Goal: Task Accomplishment & Management: Use online tool/utility

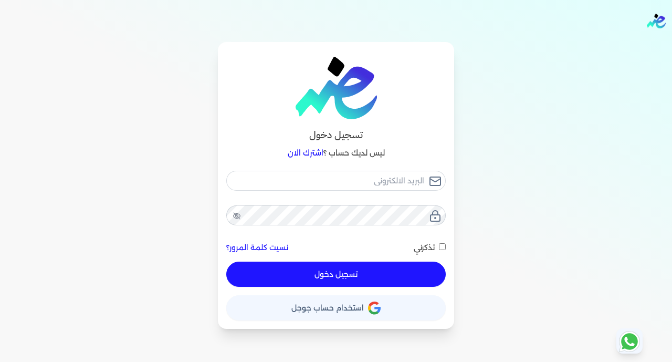
click at [393, 305] on button "حساب استخدام حساب جوجل" at bounding box center [336, 307] width 220 height 25
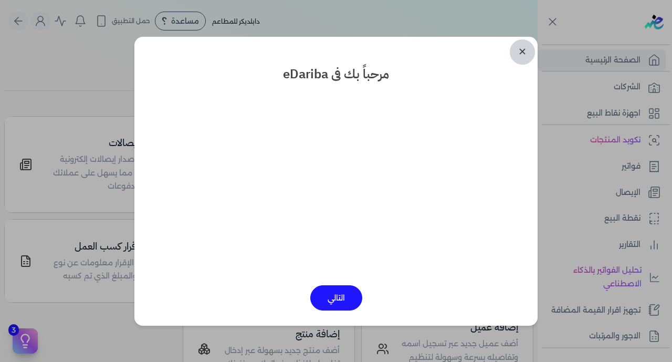
click at [524, 49] on link "✕" at bounding box center [522, 51] width 25 height 25
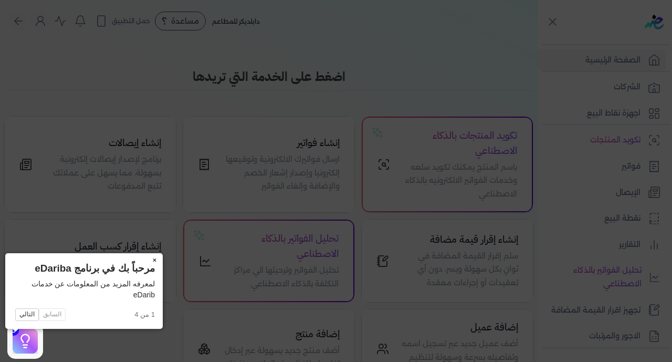
click at [146, 261] on button "×" at bounding box center [154, 260] width 17 height 15
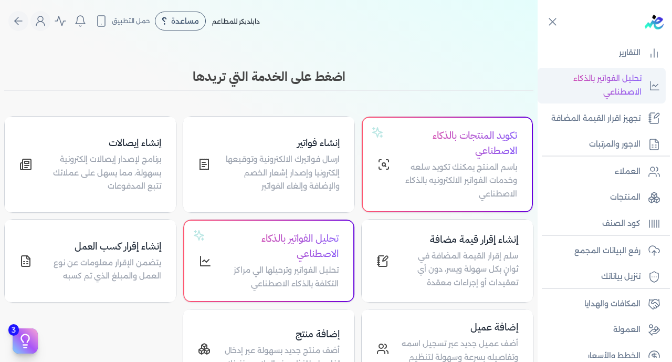
scroll to position [205, 0]
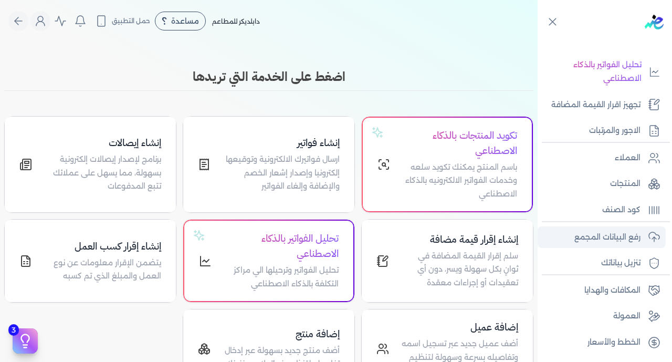
click at [606, 234] on p "رفع البيانات المجمع" at bounding box center [608, 238] width 66 height 14
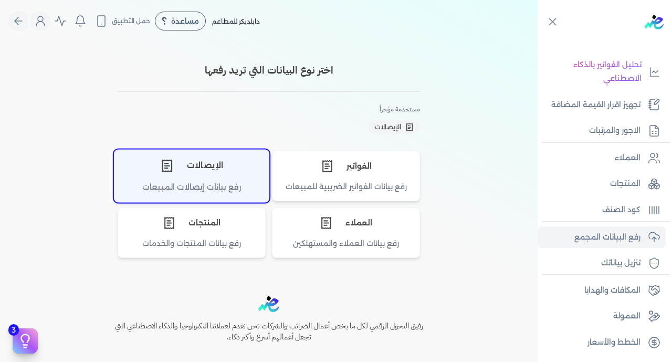
click at [204, 176] on div "الإيصالات" at bounding box center [192, 166] width 154 height 32
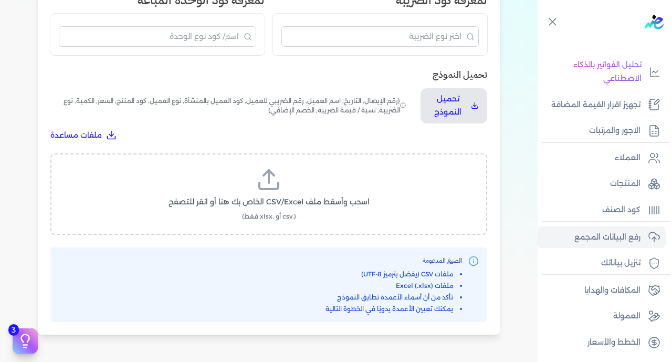
scroll to position [303, 0]
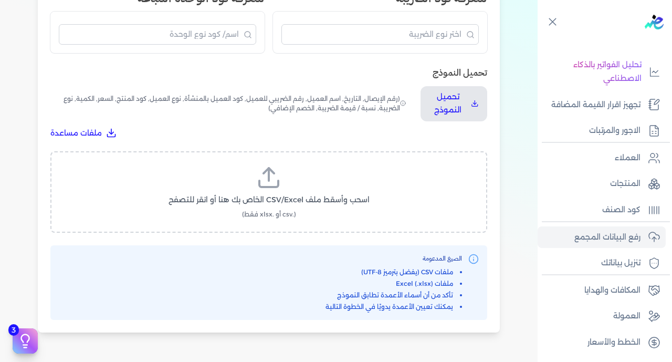
click at [275, 165] on icon at bounding box center [268, 177] width 25 height 25
click at [0, 0] on input "اسحب وأسقط ملف CSV/Excel الخاص بك هنا أو انقر للتصفح (.csv أو .xlsx فقط)" at bounding box center [0, 0] width 0 height 0
click at [492, 166] on div "رفع بيانات الإيصالات الرجوع كيفية إعداد المستندات قبل الرفع كل إيصال سيأخذ عددً…" at bounding box center [269, 81] width 462 height 501
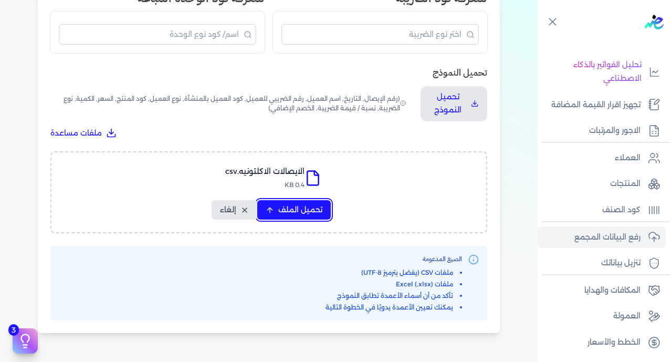
click at [307, 204] on span "تحميل الملف" at bounding box center [300, 209] width 44 height 11
select select "رقم الإيصال"
select select "سيريال المنتج"
select select "السعر"
select select "الكمية"
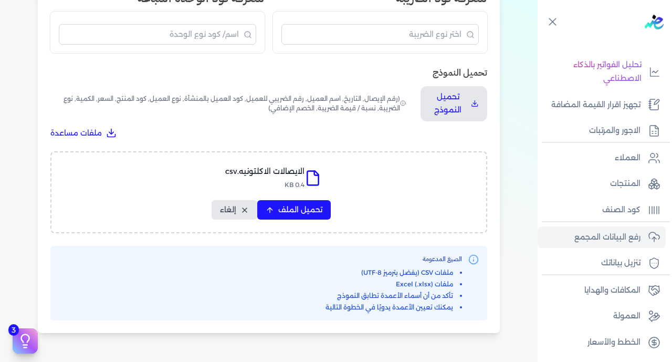
select select "نوع الضريبة"
select select "نسبة / قيمة الضريبة"
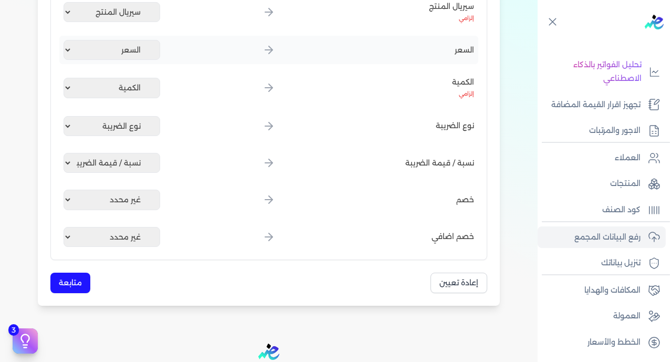
scroll to position [622, 0]
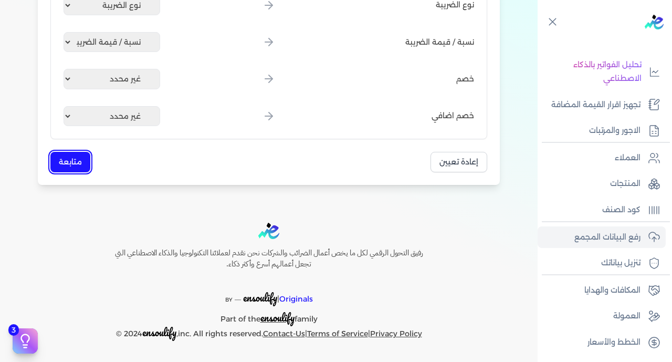
click at [78, 157] on button "متابعة" at bounding box center [70, 162] width 40 height 20
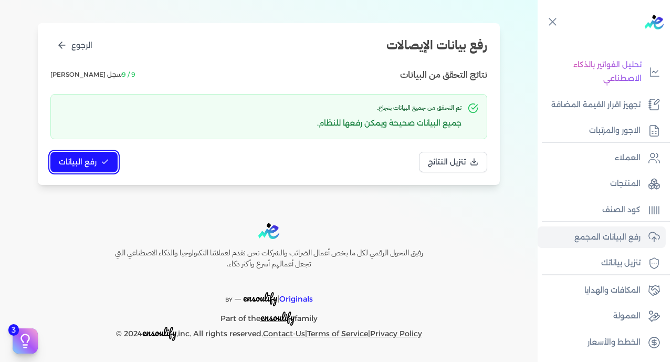
click at [86, 157] on span "رفع البيانات" at bounding box center [78, 162] width 38 height 11
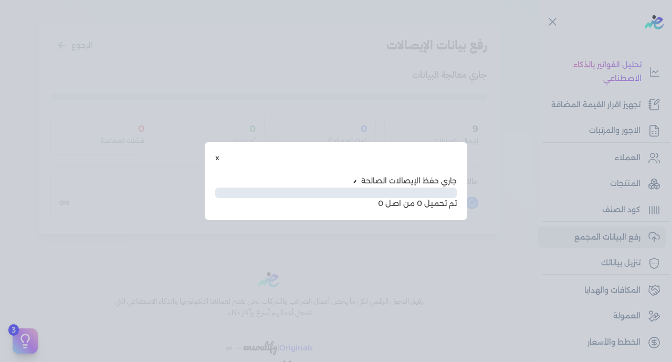
scroll to position [54, 0]
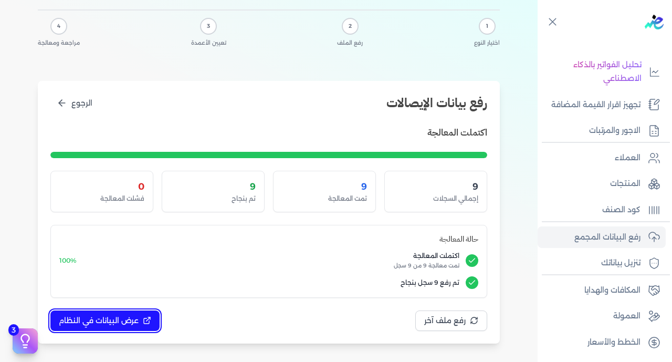
click at [121, 315] on span "عرض البيانات في النظام" at bounding box center [99, 320] width 80 height 11
click at [0, 0] on div at bounding box center [0, 0] width 0 height 0
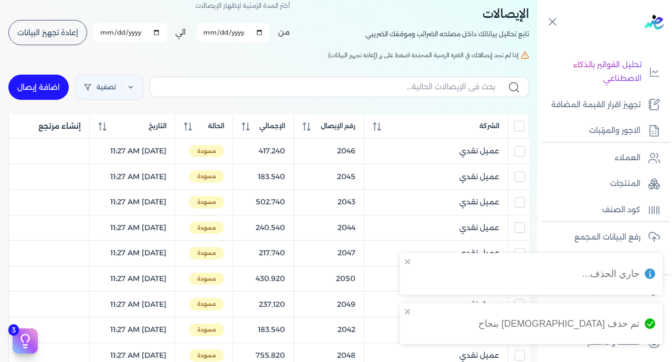
click at [522, 129] on input "All items unselected" at bounding box center [519, 126] width 11 height 11
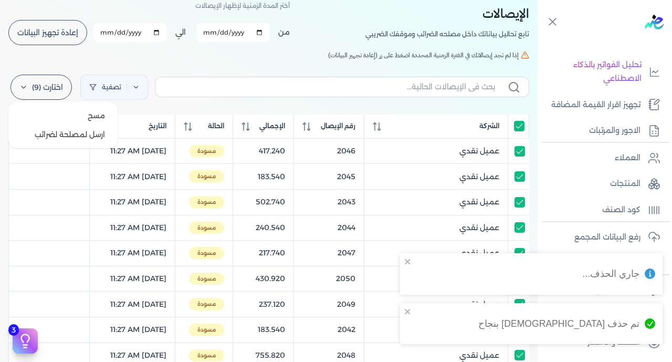
click at [33, 93] on label "اختارت (9)" at bounding box center [41, 87] width 61 height 25
click at [71, 136] on button "ارسل لمصلحة لضرائب" at bounding box center [63, 134] width 101 height 19
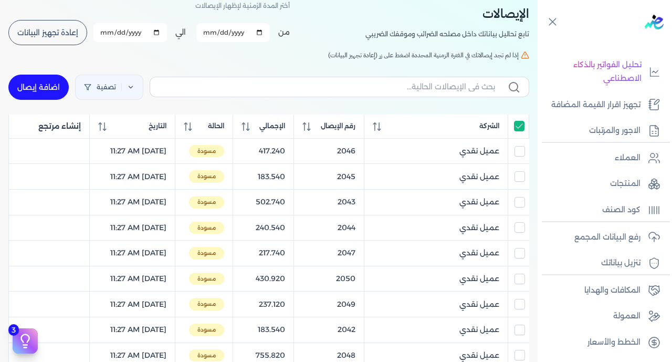
click at [523, 131] on input "All items selected" at bounding box center [519, 126] width 11 height 11
checkbox input "false"
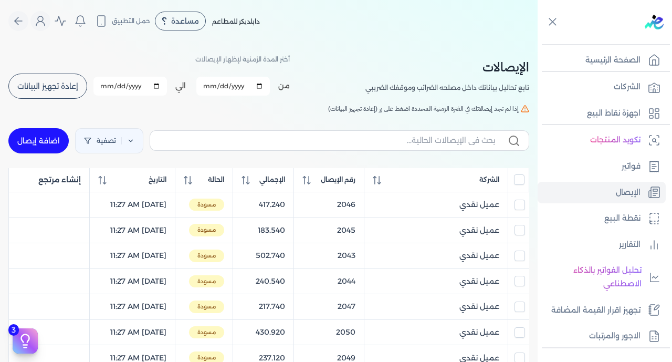
click at [33, 90] on span "إعادة تجهيز البيانات" at bounding box center [47, 85] width 61 height 7
click at [335, 183] on span "رقم الإيصال" at bounding box center [338, 179] width 35 height 9
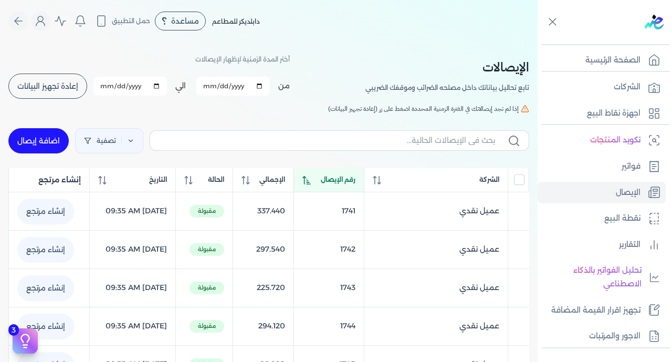
click at [335, 183] on span "رقم الإيصال" at bounding box center [338, 179] width 35 height 9
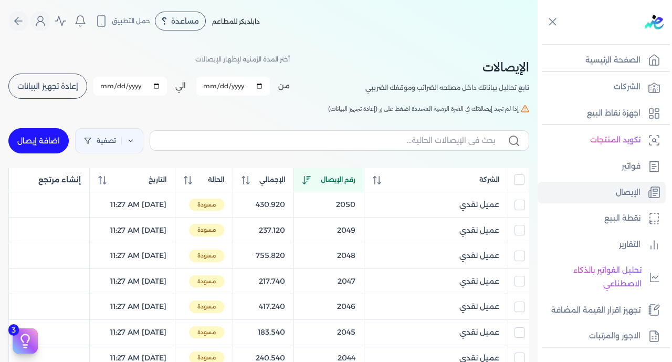
click at [517, 181] on input "All items unselected" at bounding box center [519, 179] width 11 height 11
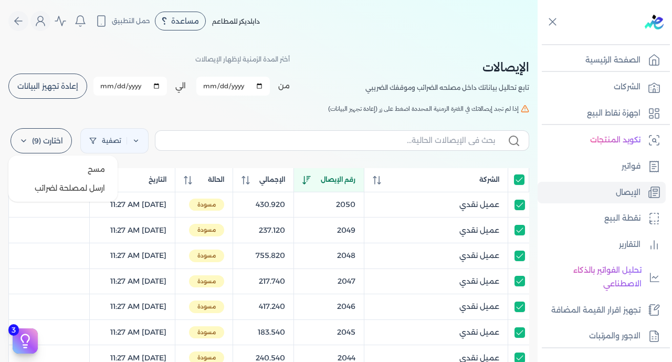
click at [48, 142] on label "اختارت (9)" at bounding box center [41, 140] width 61 height 25
click at [83, 192] on button "ارسل لمصلحة لضرائب" at bounding box center [63, 188] width 101 height 19
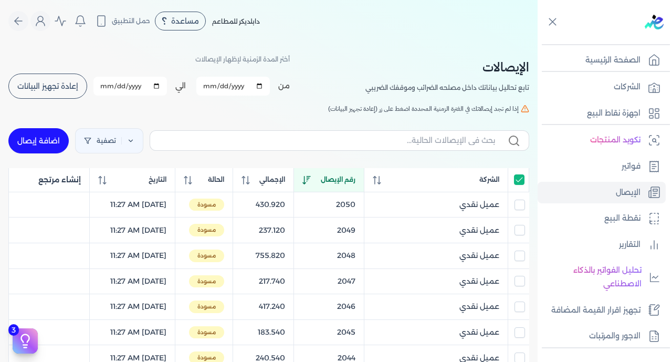
checkbox input "true"
click at [352, 184] on span "رقم الإيصال" at bounding box center [338, 179] width 35 height 9
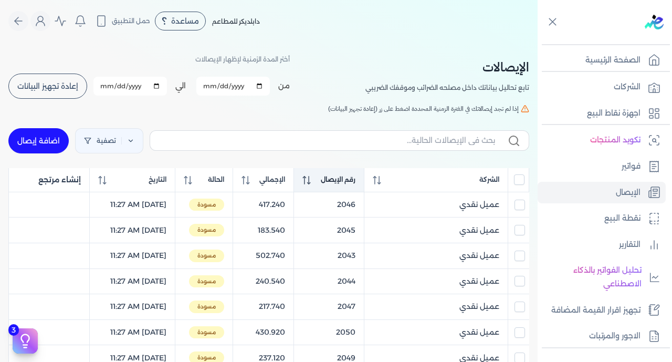
click at [352, 184] on span "رقم الإيصال" at bounding box center [338, 179] width 35 height 9
click at [356, 184] on span "رقم الإيصال" at bounding box center [338, 179] width 35 height 9
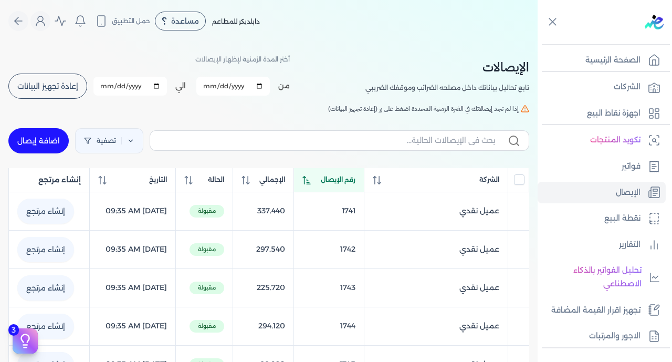
click at [356, 184] on span "رقم الإيصال" at bounding box center [338, 179] width 35 height 9
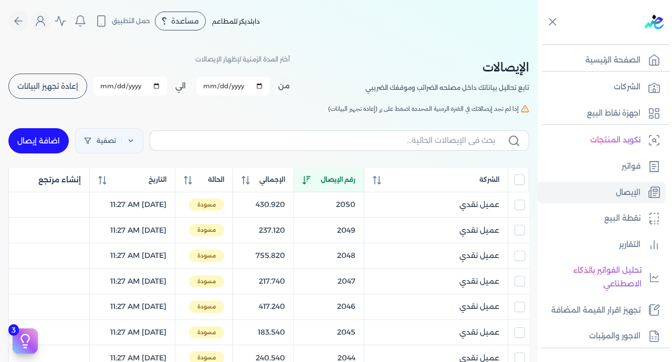
click at [54, 83] on span "إعادة تجهيز البيانات" at bounding box center [47, 85] width 61 height 7
click at [350, 184] on span "رقم الإيصال" at bounding box center [338, 179] width 35 height 9
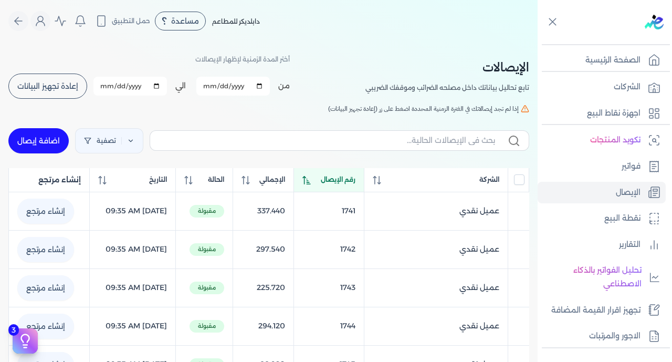
click at [350, 184] on span "رقم الإيصال" at bounding box center [338, 179] width 35 height 9
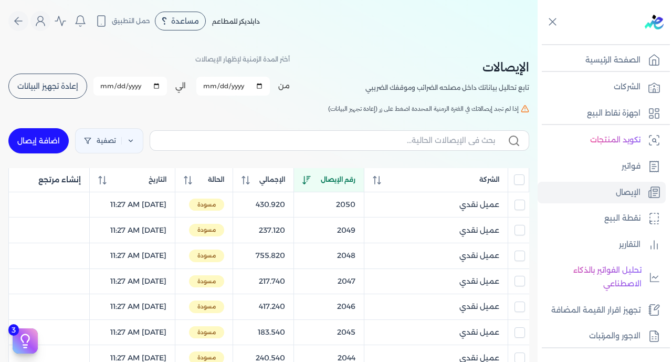
click at [522, 180] on input "All items unselected" at bounding box center [519, 179] width 11 height 11
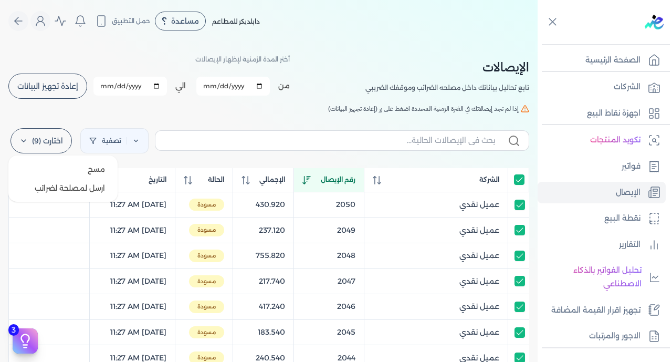
click at [56, 145] on label "اختارت (9)" at bounding box center [41, 140] width 61 height 25
click at [79, 186] on button "ارسل لمصلحة لضرائب" at bounding box center [63, 188] width 101 height 19
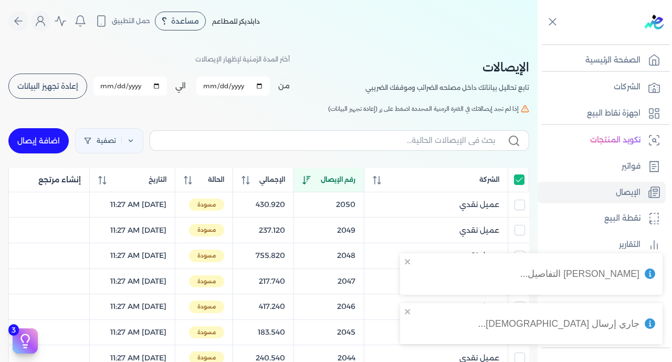
checkbox input "true"
